Goal: Navigation & Orientation: Find specific page/section

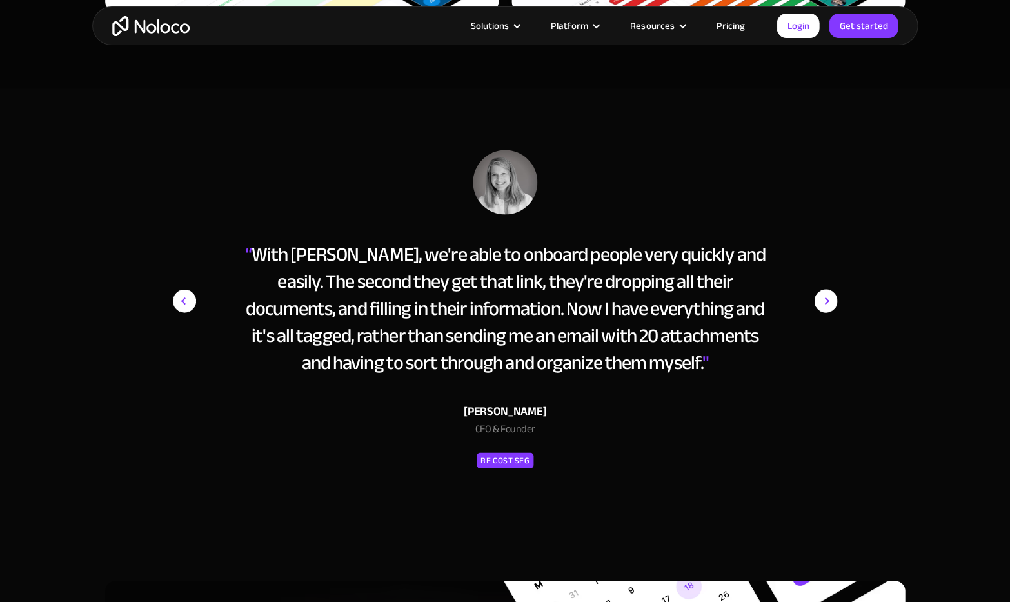
scroll to position [5647, 0]
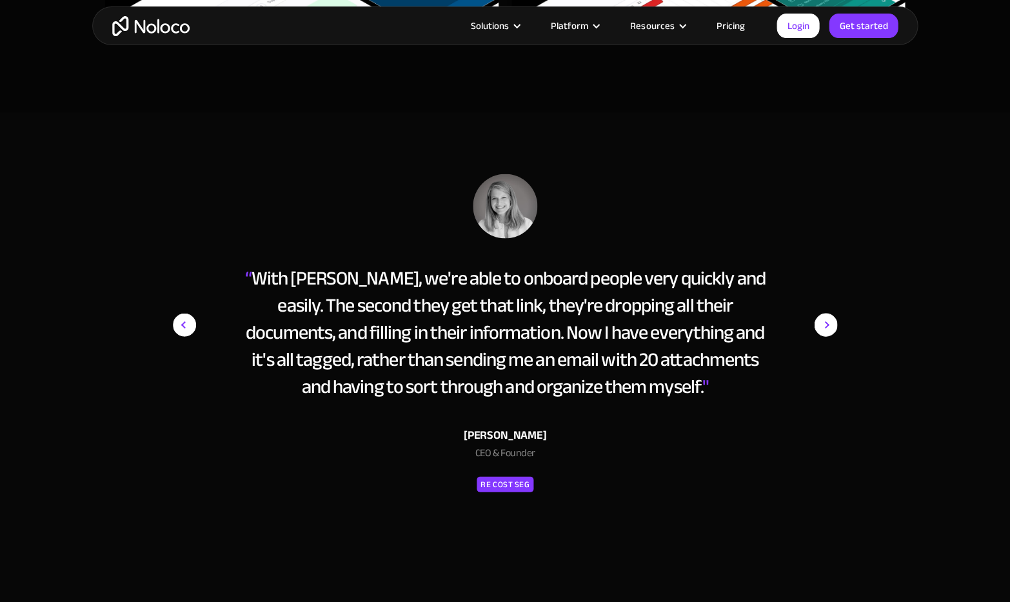
click at [821, 312] on img "next slide" at bounding box center [825, 324] width 23 height 302
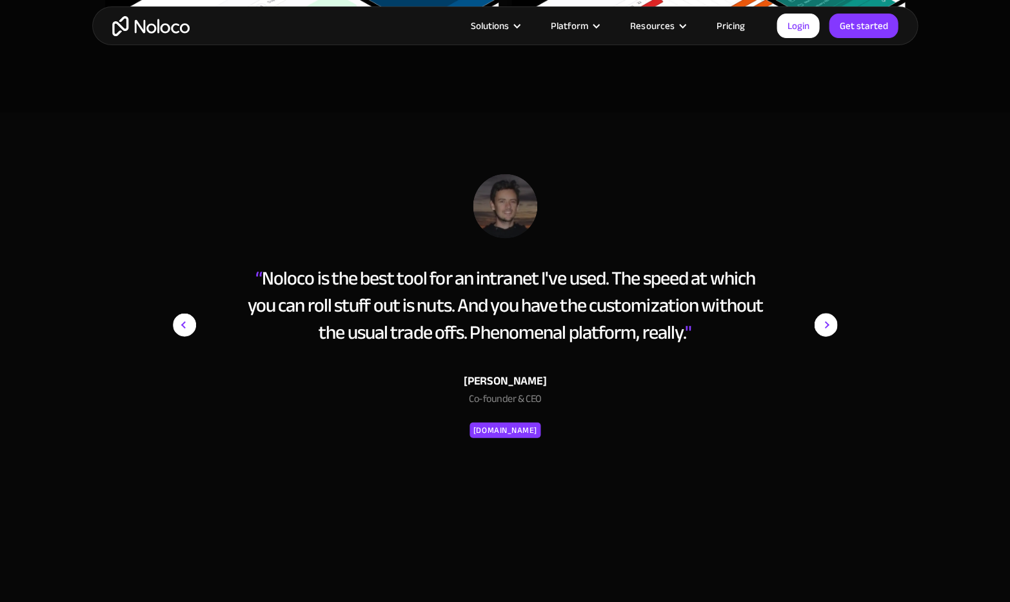
click at [821, 312] on img "next slide" at bounding box center [825, 324] width 23 height 302
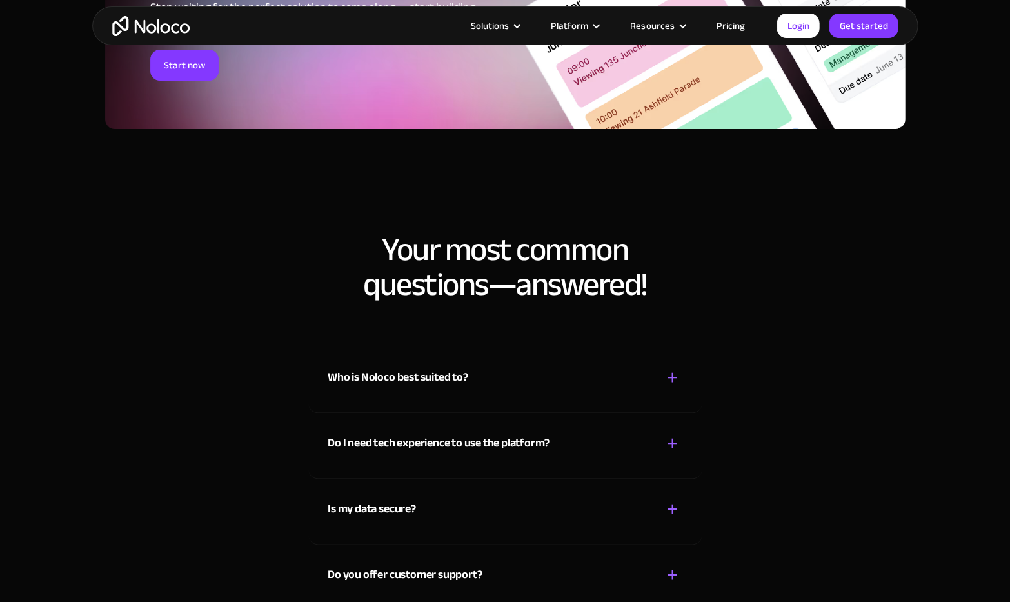
scroll to position [6511, 0]
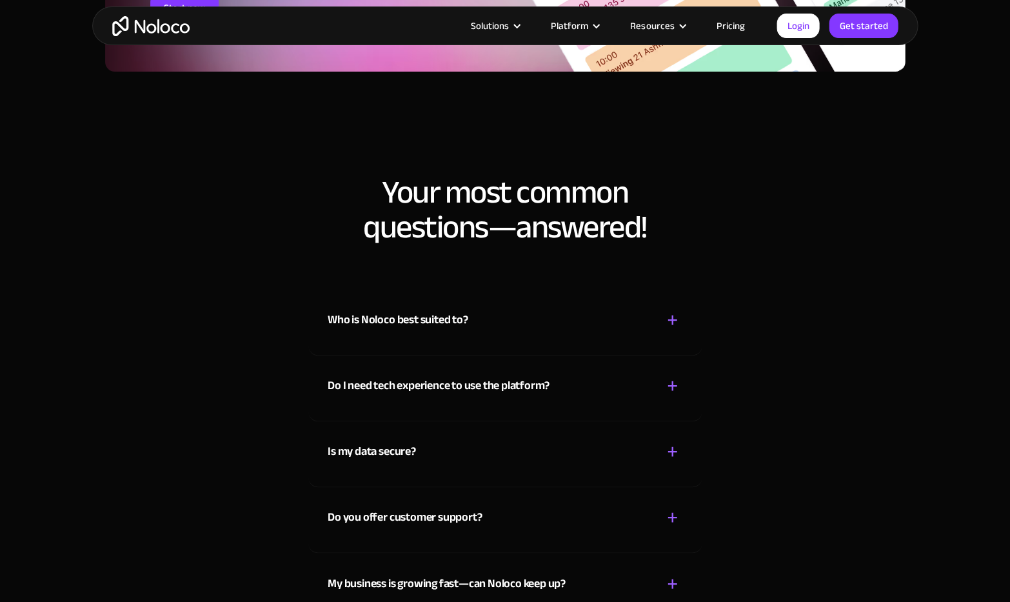
click at [510, 302] on div "Who is Noloco best suited to? + -" at bounding box center [505, 313] width 355 height 46
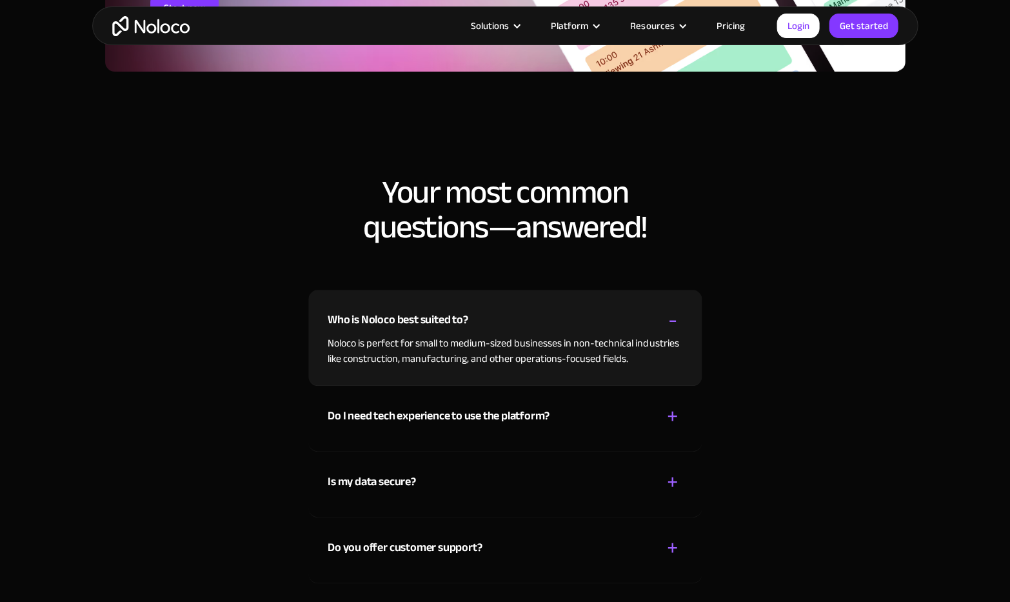
click at [510, 302] on div "Who is Noloco best suited to? + -" at bounding box center [505, 313] width 355 height 46
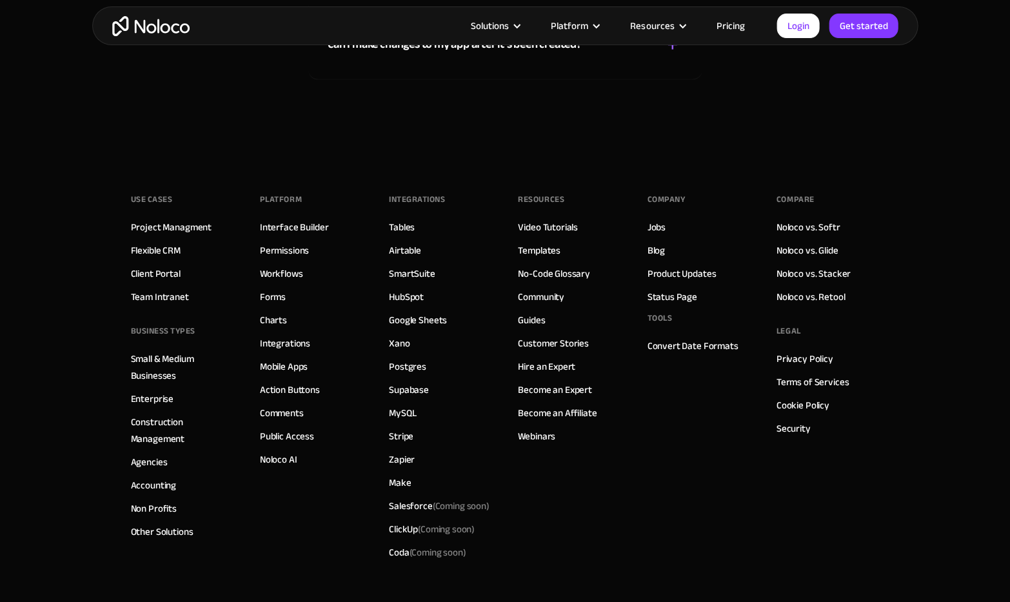
scroll to position [7205, 0]
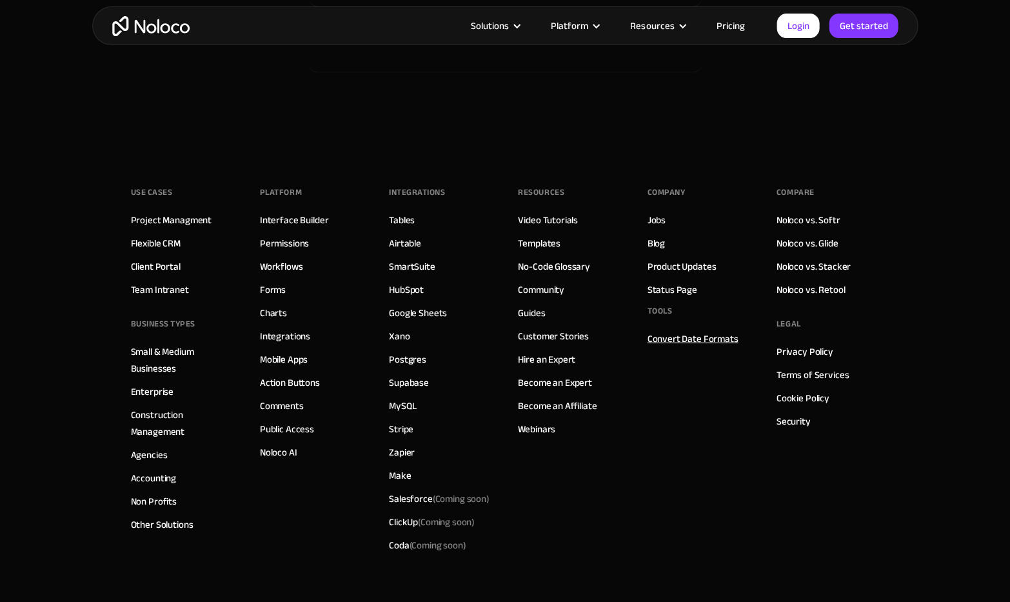
click at [664, 330] on link "Convert Date Formats" at bounding box center [692, 338] width 91 height 17
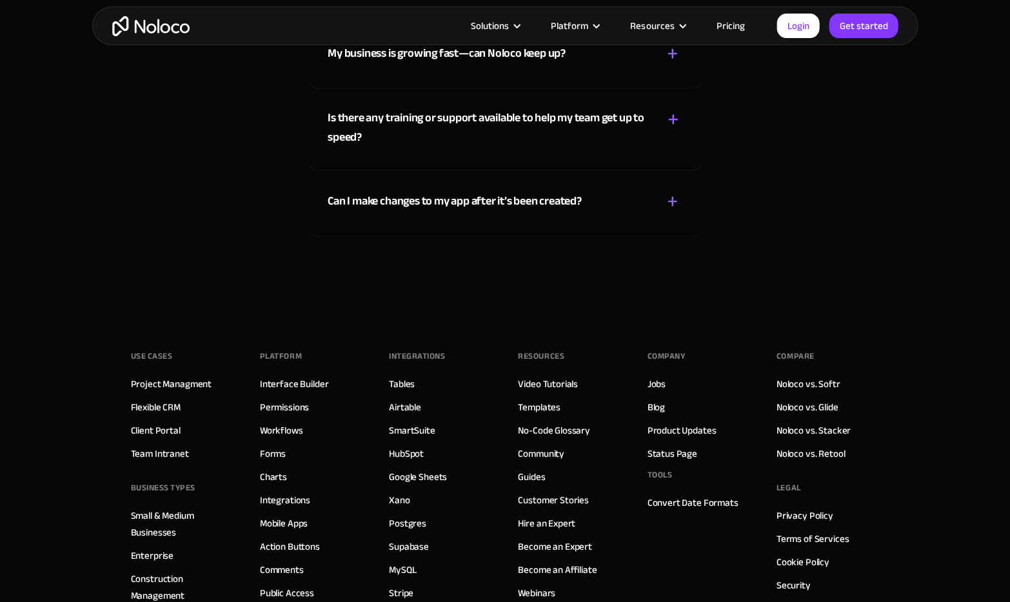
scroll to position [7148, 0]
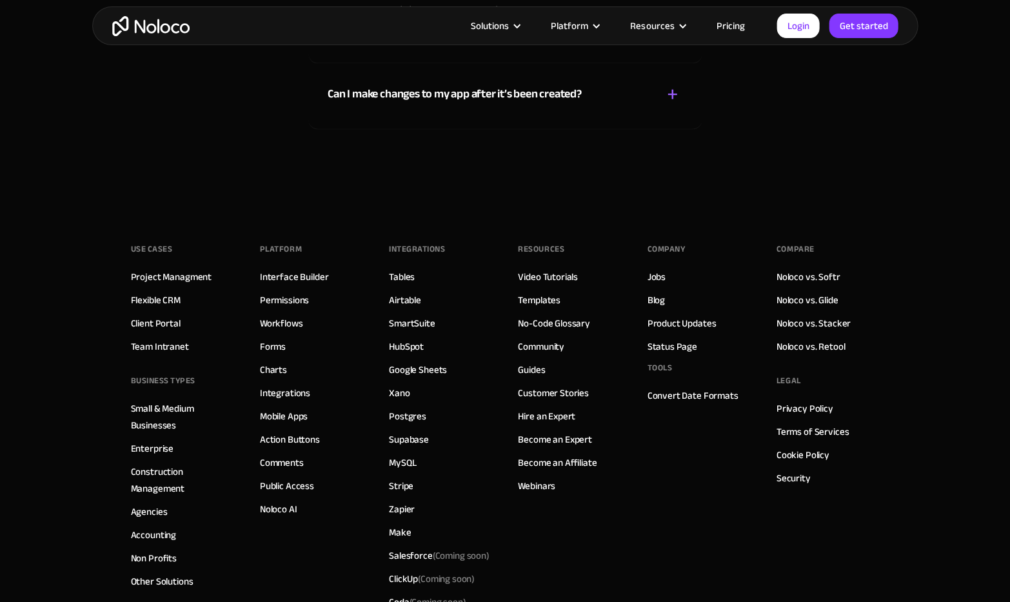
click at [365, 381] on div "Use Cases Project Managment Flexible CRM Client Portal Team Intranet BUSINESS T…" at bounding box center [505, 446] width 749 height 490
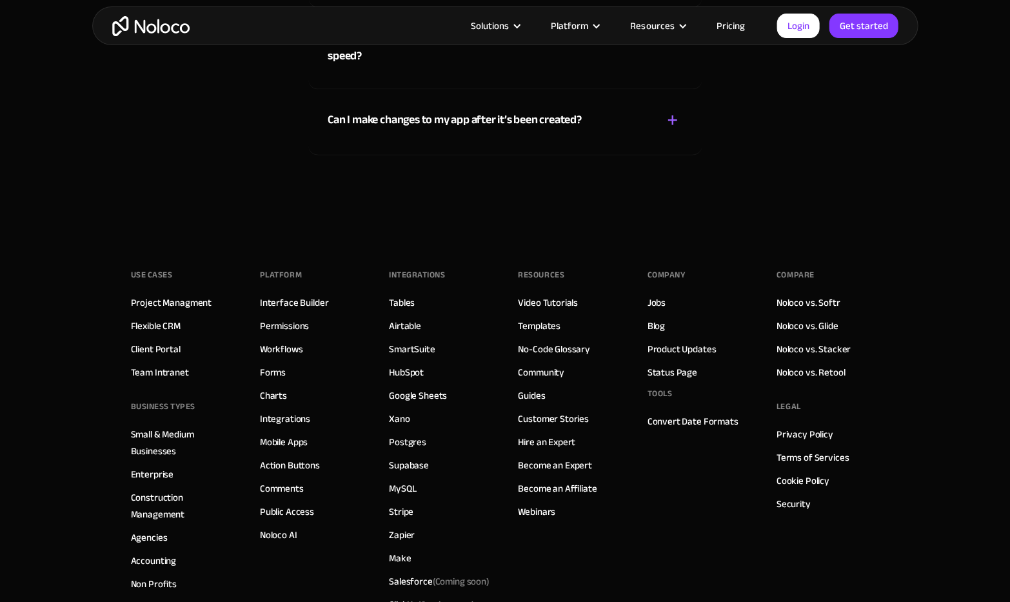
click at [671, 531] on div "Company Jobs Blog Product Updates Status Page Tools Convert Date Formats" at bounding box center [698, 452] width 103 height 374
click at [537, 387] on link "Guides" at bounding box center [531, 395] width 27 height 17
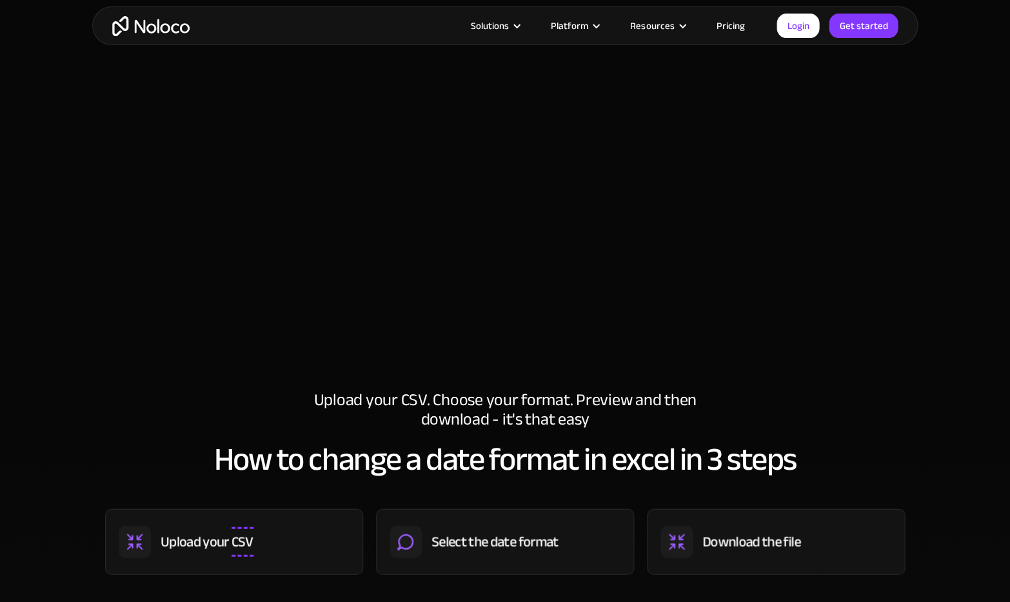
scroll to position [346, 0]
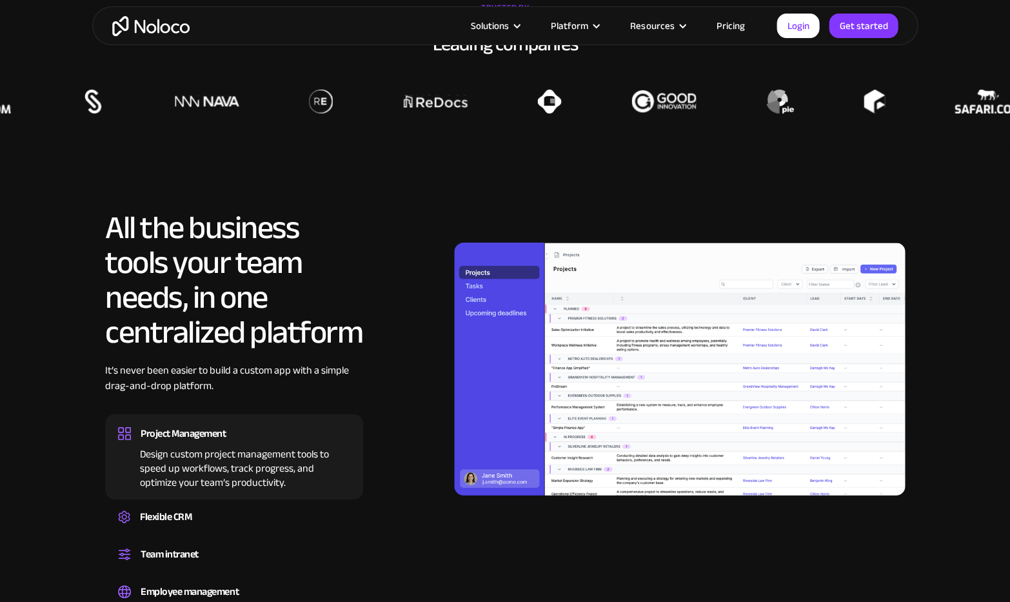
scroll to position [1020, 0]
